Goal: Task Accomplishment & Management: Manage account settings

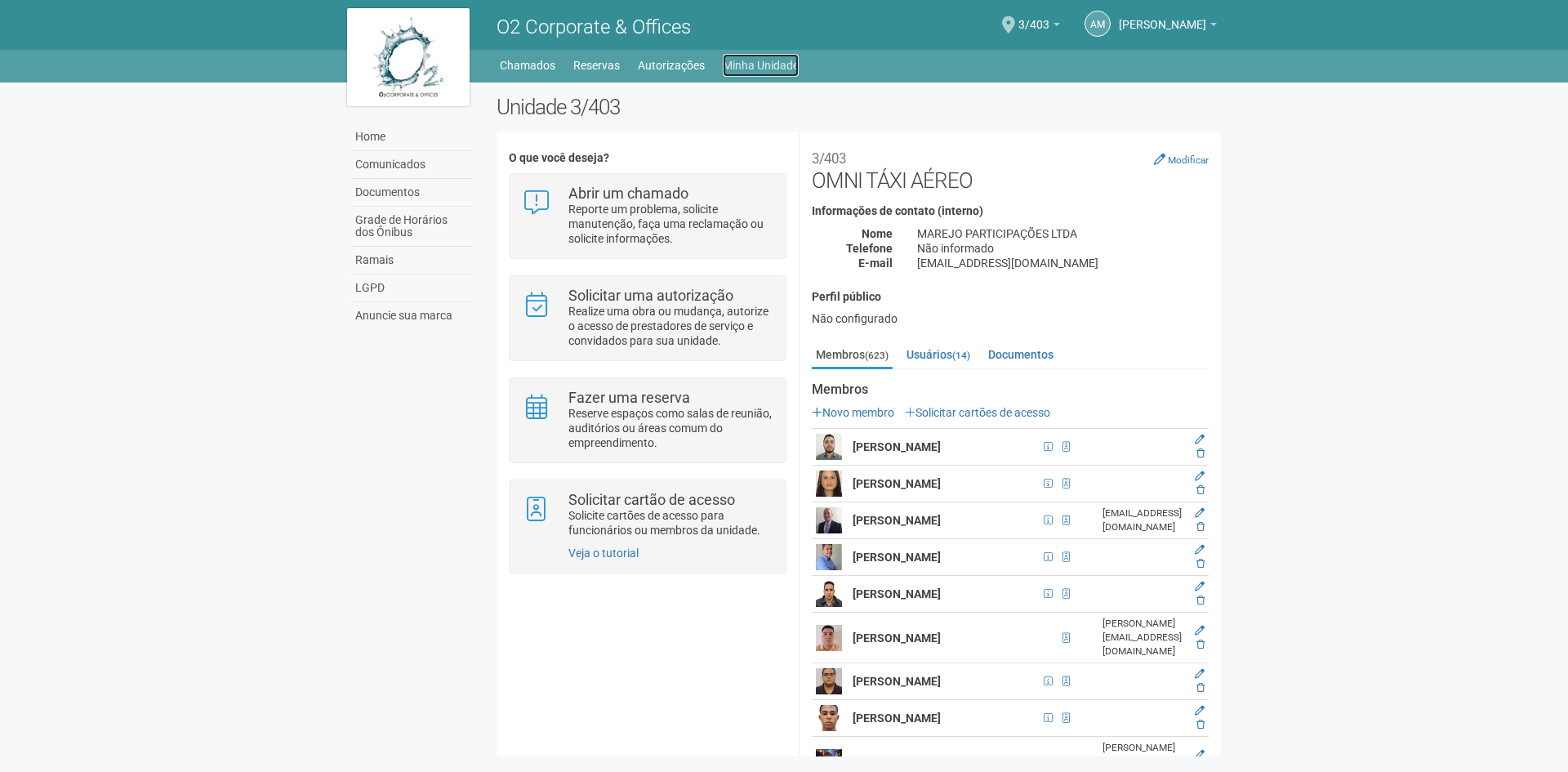
click at [753, 62] on link "Minha Unidade" at bounding box center [761, 65] width 76 height 23
click at [1353, 312] on body "Aguarde... O2 Corporate & Offices AM [PERSON_NAME] [PERSON_NAME] [PERSON_NAME][…" at bounding box center [784, 386] width 1568 height 772
click at [1327, 30] on header "O2 Corporate & Offices AM Anny Marcelle Gonçalves Anny Marcelle Gonçalves anny.…" at bounding box center [784, 41] width 1568 height 83
drag, startPoint x: 1221, startPoint y: 137, endPoint x: 1232, endPoint y: 218, distance: 81.7
click at [1232, 218] on div "Unidade 3/403 O que você deseja? Abrir um chamado Reporte um problema, solicite…" at bounding box center [858, 429] width 749 height 670
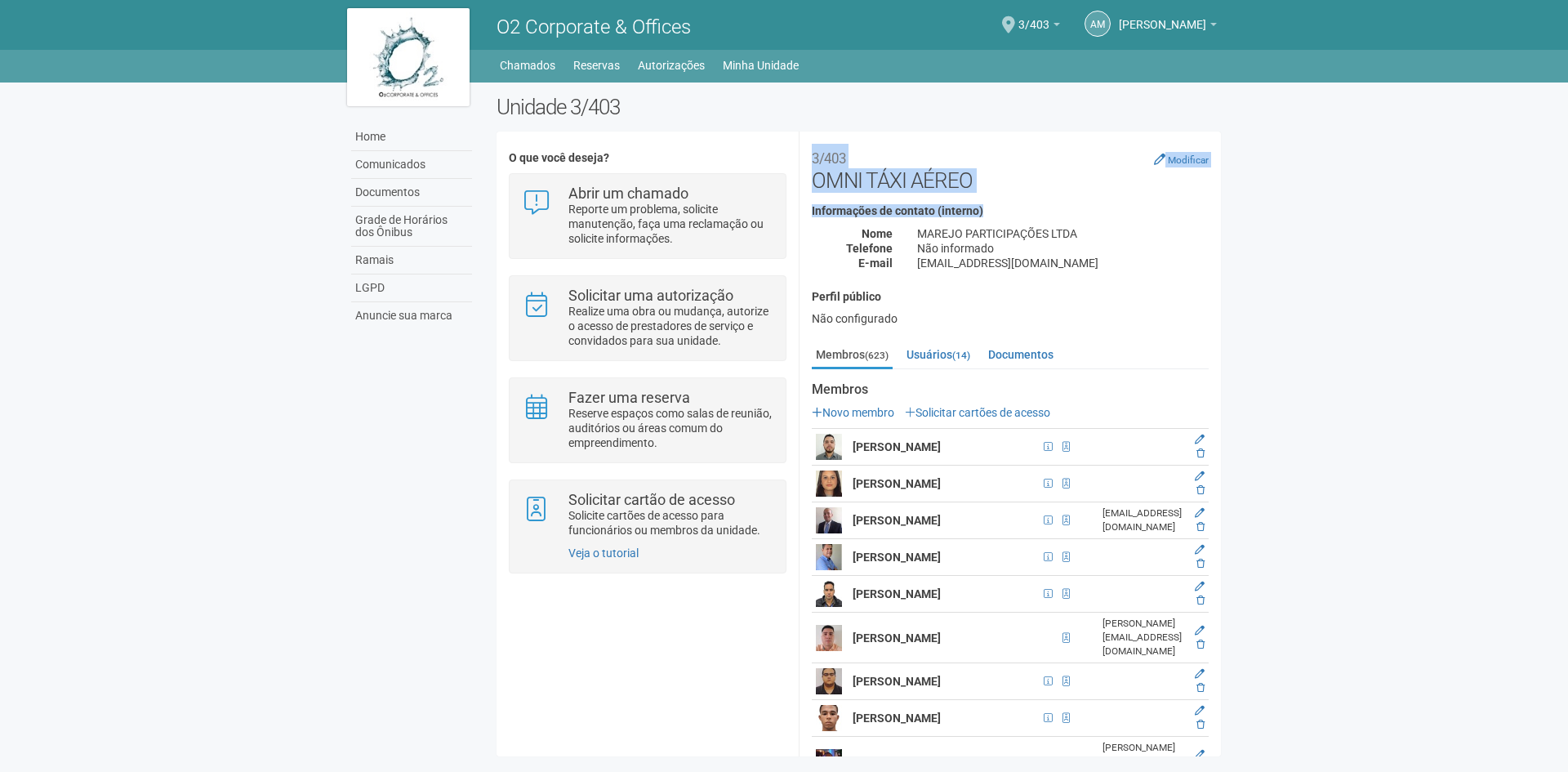
click at [1309, 176] on body "Aguarde... O2 Corporate & Offices AM [PERSON_NAME] [PERSON_NAME] [PERSON_NAME][…" at bounding box center [784, 386] width 1568 height 772
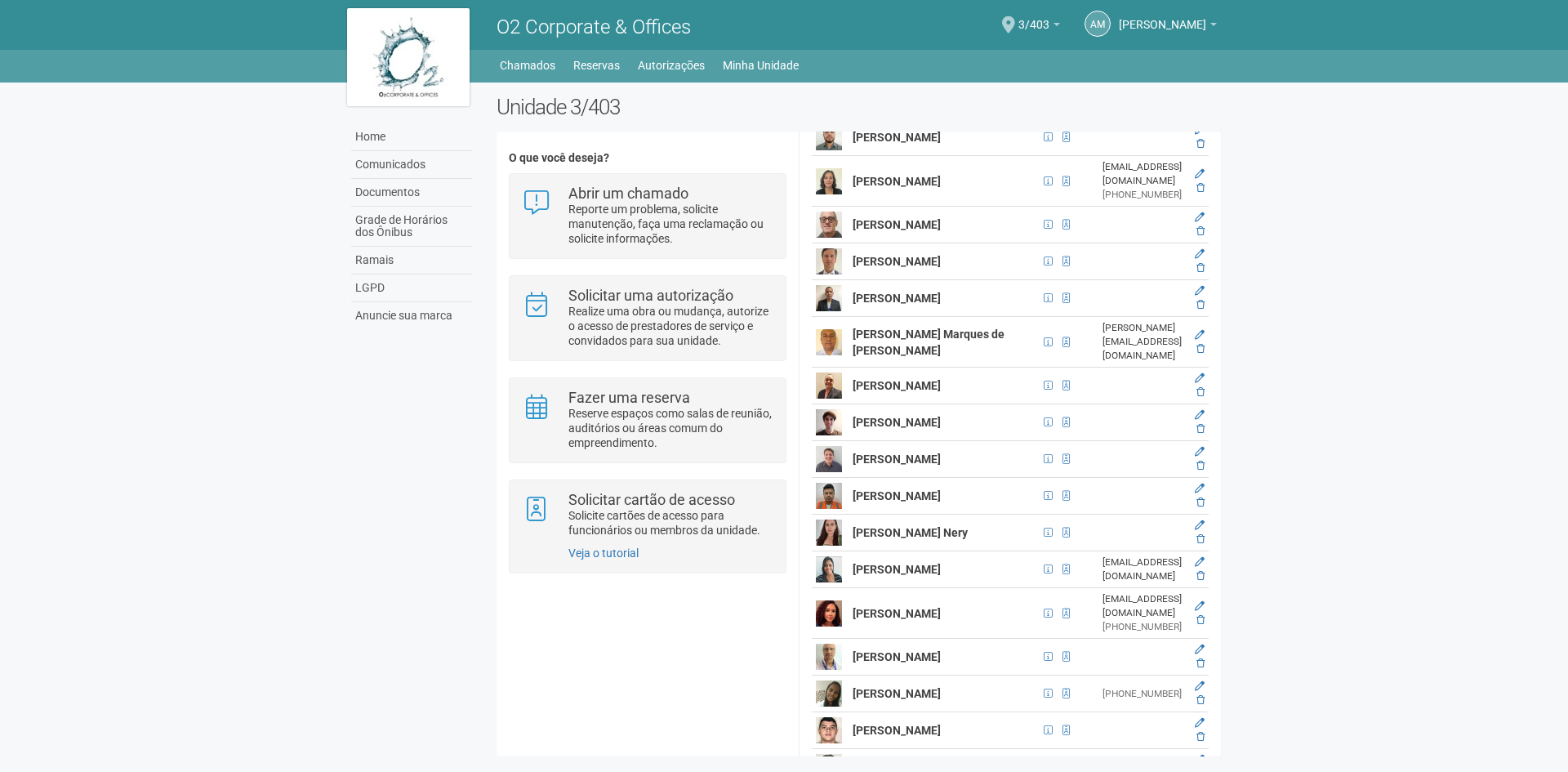
drag, startPoint x: 852, startPoint y: 438, endPoint x: 933, endPoint y: 441, distance: 81.1
click at [933, 56] on strong "[PERSON_NAME]" at bounding box center [896, 49] width 88 height 13
copy strong "[PERSON_NAME]"
click at [1202, 32] on td at bounding box center [1200, 13] width 18 height 37
click at [867, 56] on strong "[PERSON_NAME]" at bounding box center [896, 49] width 88 height 13
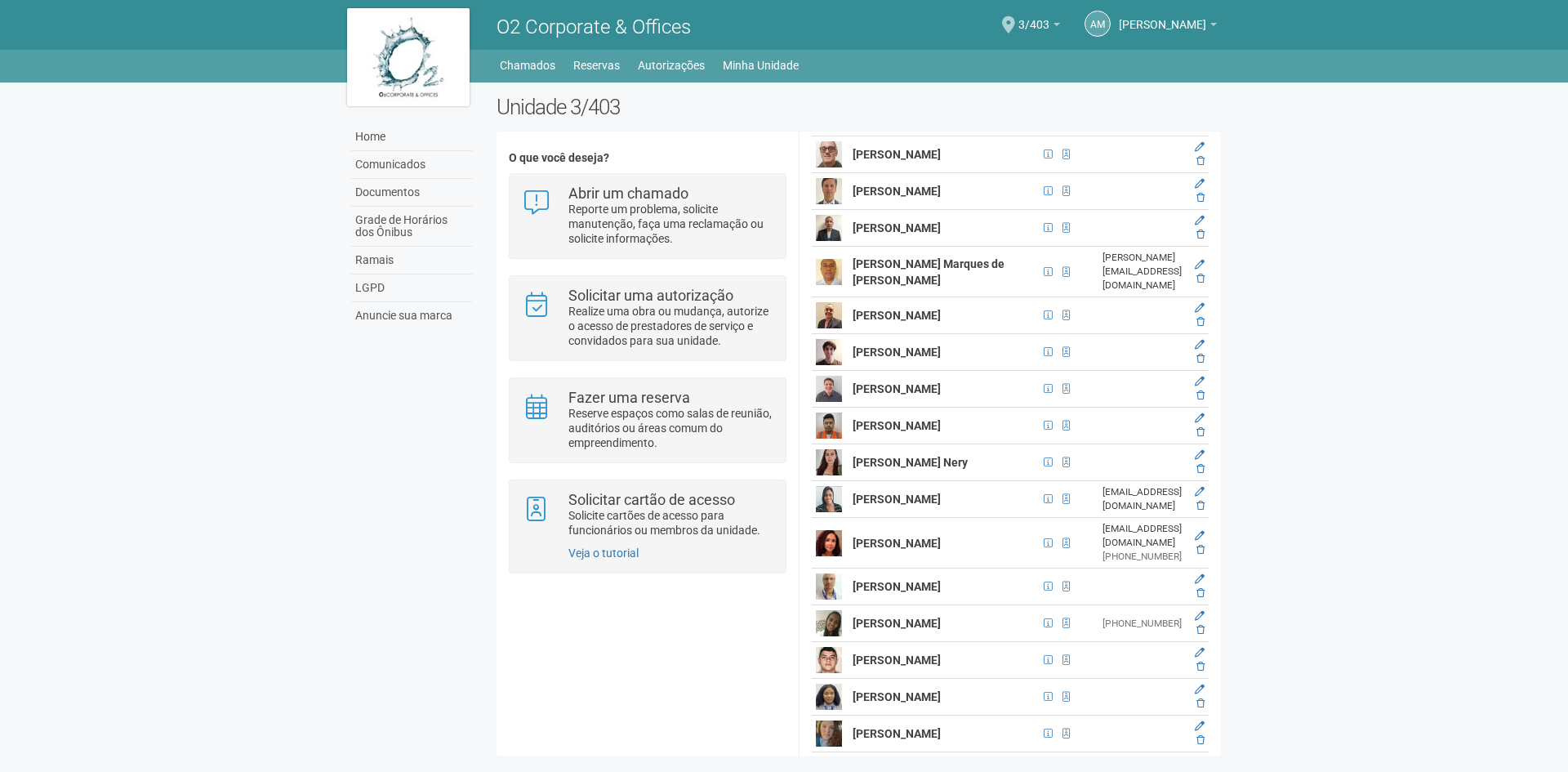
scroll to position [1416, 0]
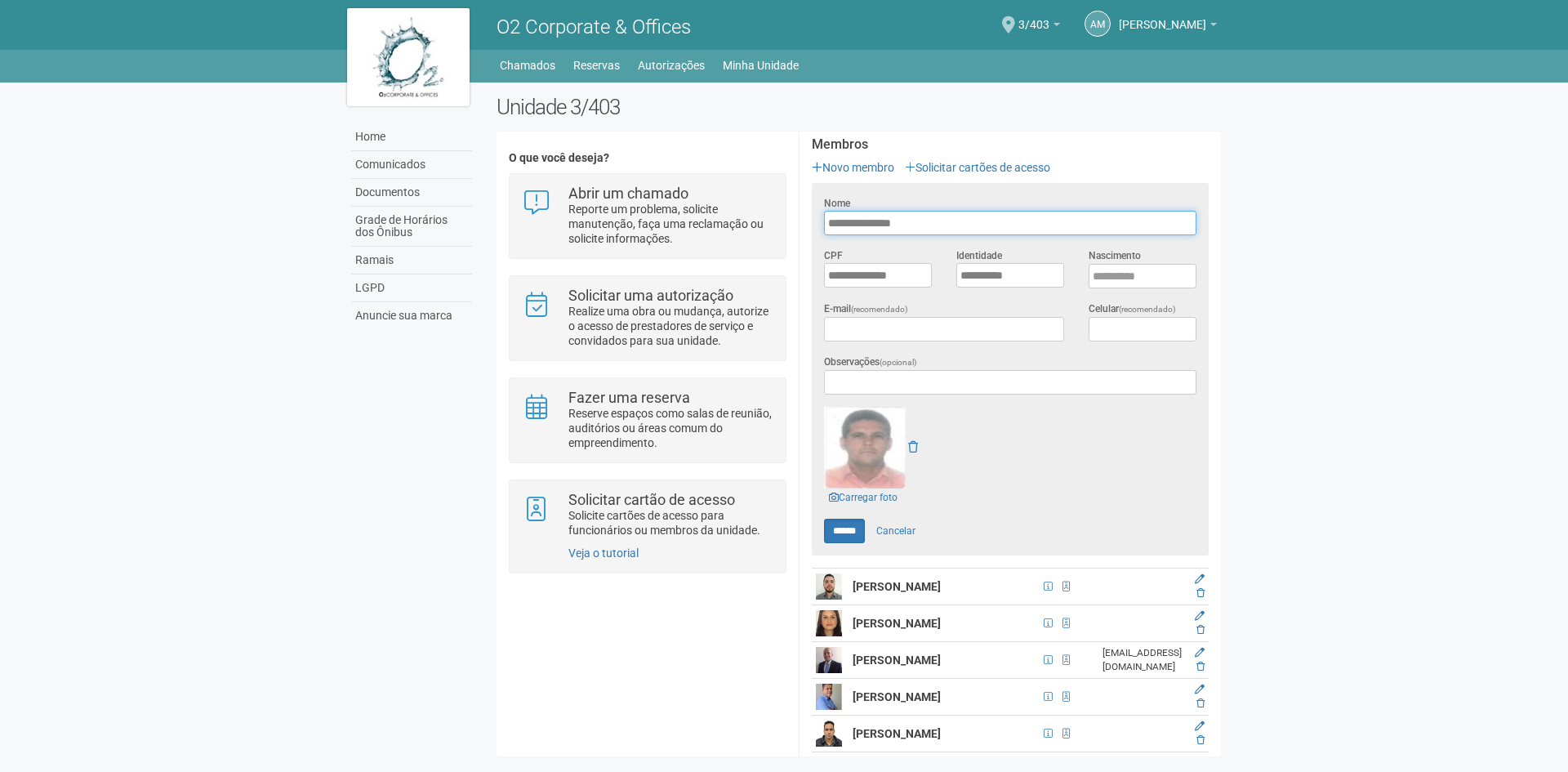
scroll to position [164, 0]
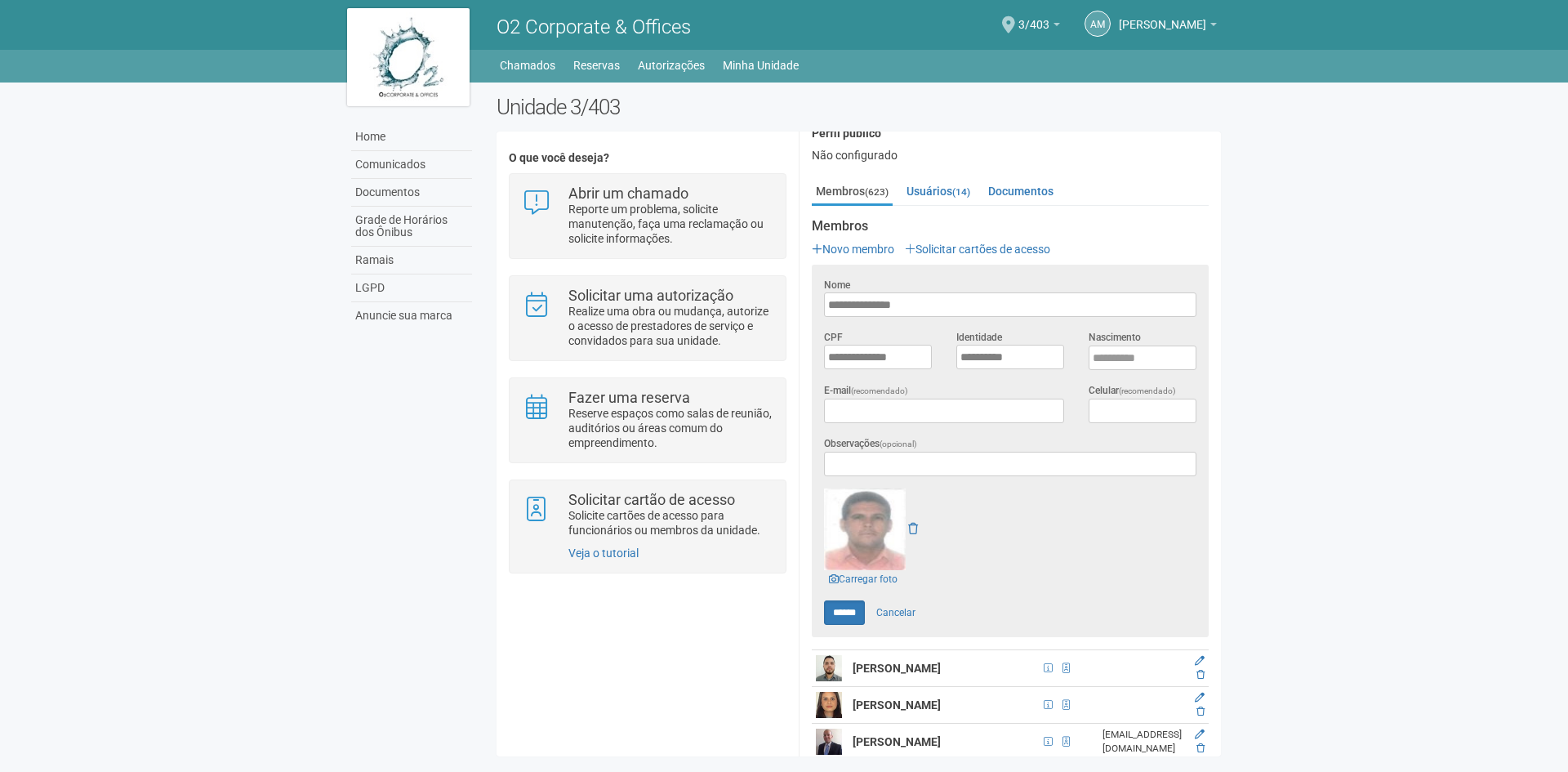
click at [1260, 461] on body "Aguarde... O2 Corporate & Offices AM [PERSON_NAME] [PERSON_NAME] [PERSON_NAME][…" at bounding box center [784, 386] width 1568 height 772
click at [878, 574] on link "Carregar foto" at bounding box center [863, 579] width 79 height 18
